Goal: Navigation & Orientation: Find specific page/section

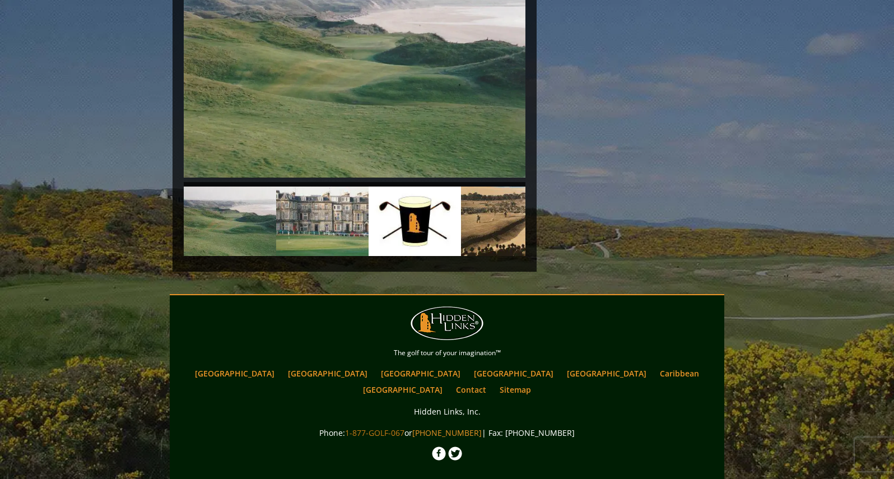
scroll to position [2593, 0]
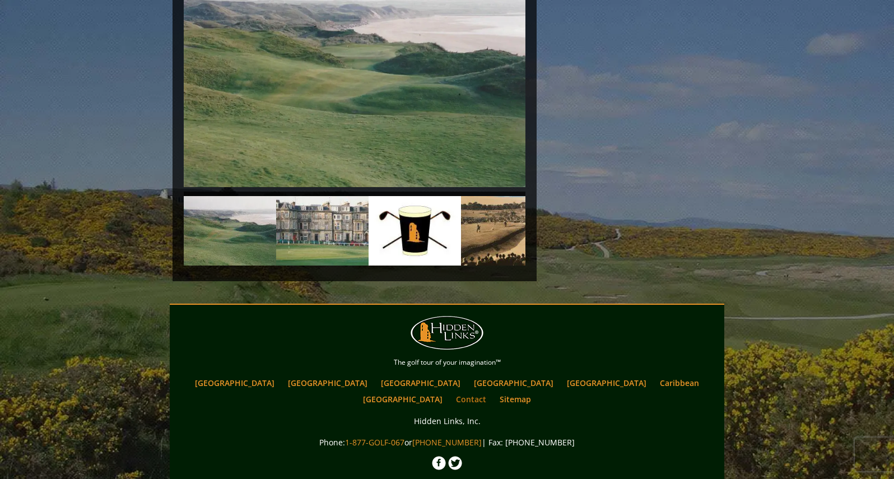
click at [492, 391] on link "Contact" at bounding box center [470, 399] width 41 height 16
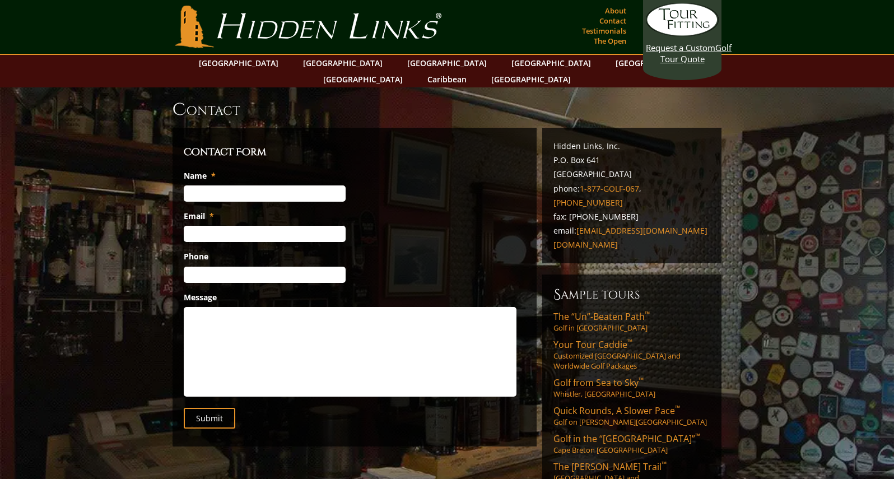
click at [300, 34] on link "Hidden Links Golf" at bounding box center [309, 27] width 272 height 43
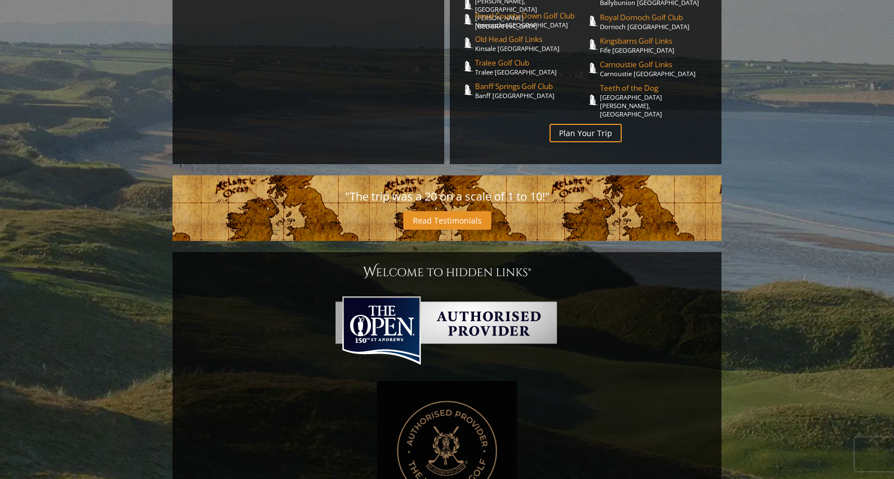
scroll to position [371, 0]
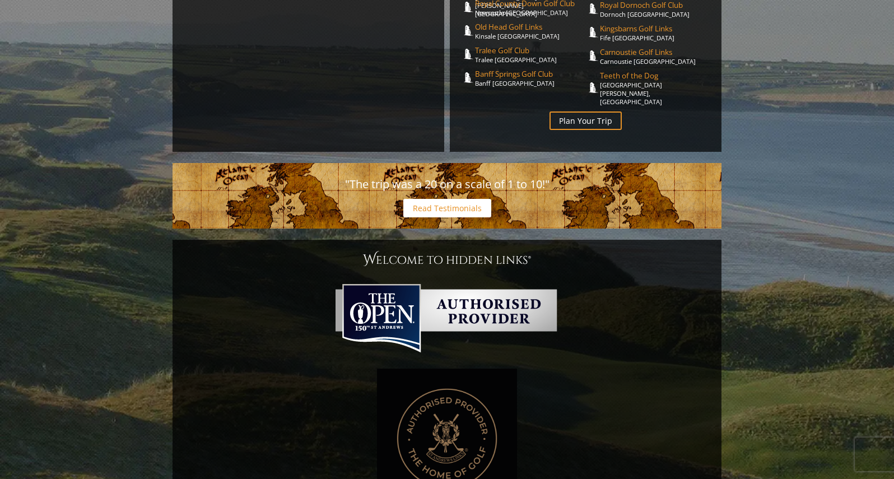
click at [453, 199] on link "Read Testimonials" at bounding box center [447, 208] width 88 height 18
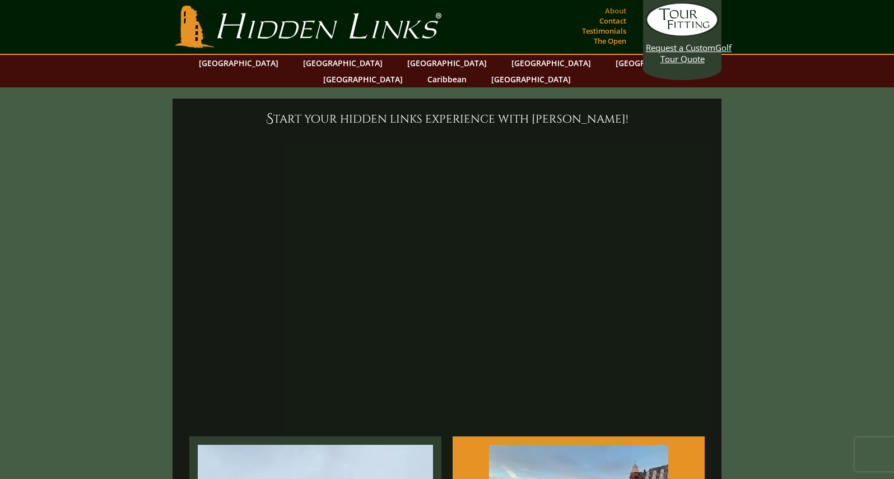
click at [618, 7] on link "About" at bounding box center [615, 11] width 27 height 16
